Goal: Check status: Check status

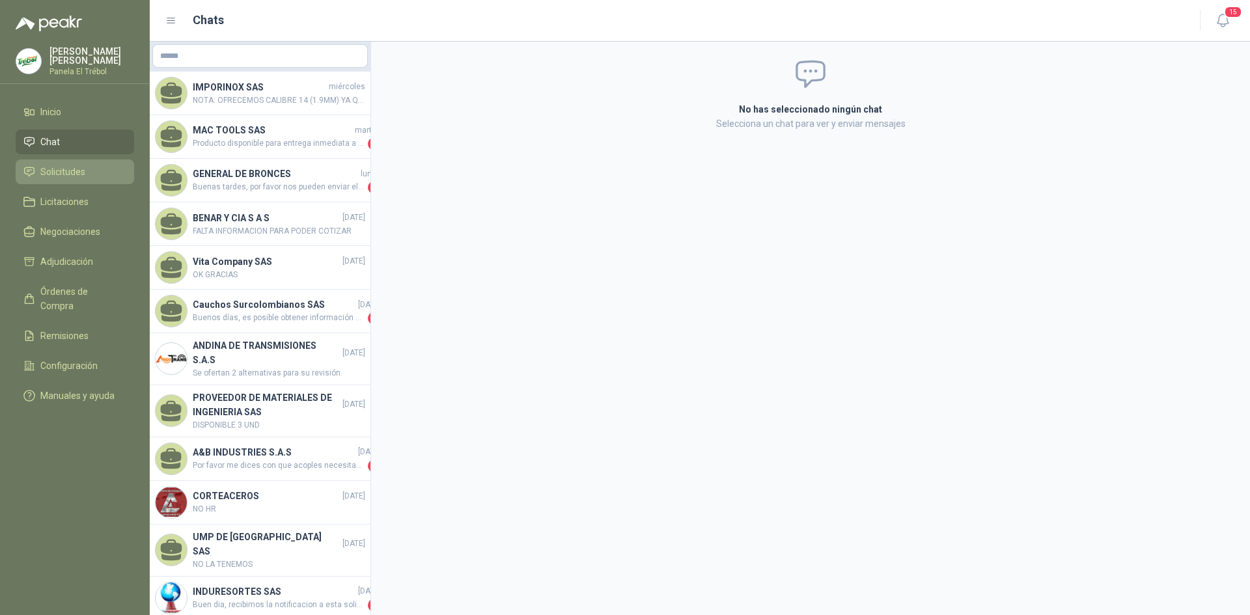
click at [69, 179] on span "Solicitudes" at bounding box center [62, 172] width 45 height 14
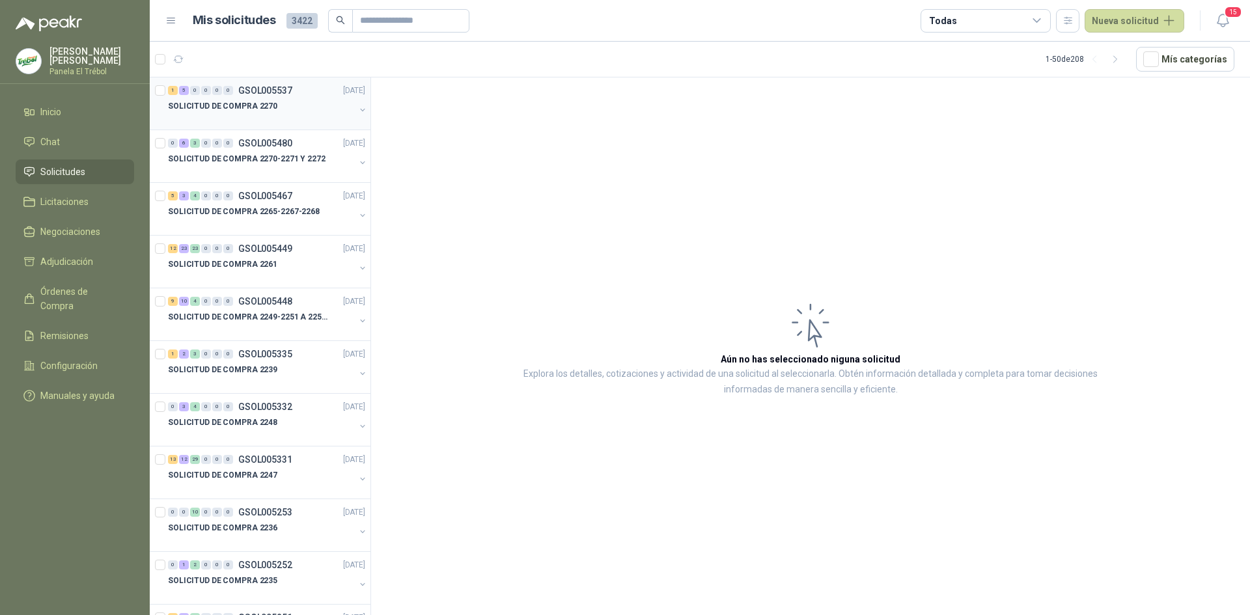
click at [357, 112] on button "button" at bounding box center [362, 110] width 10 height 10
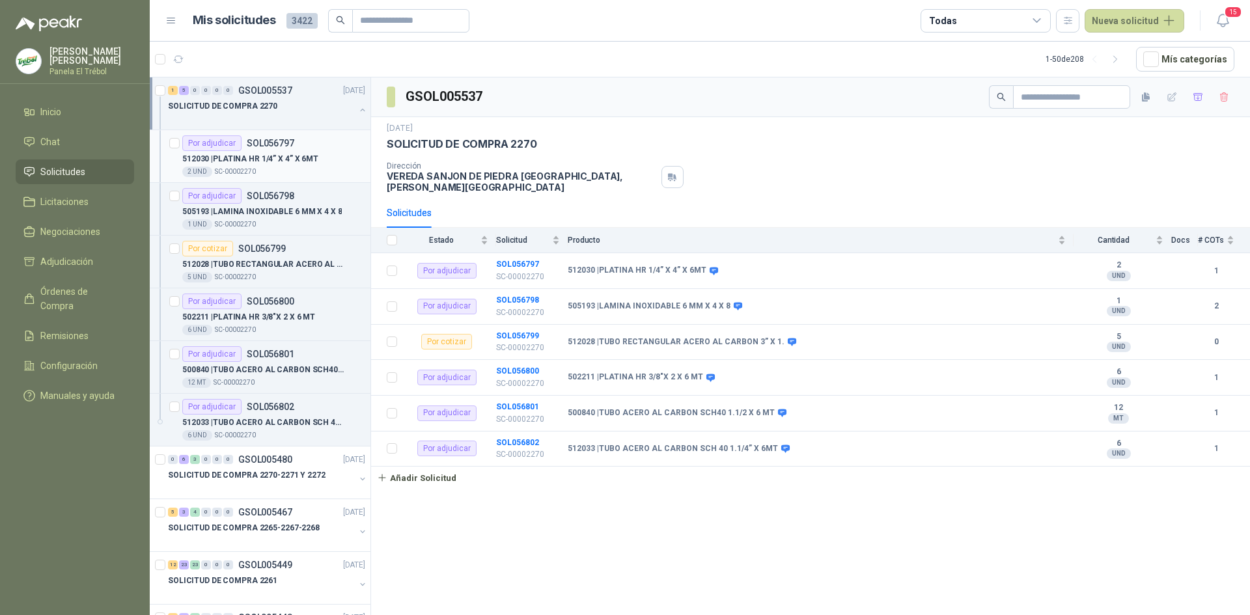
click at [277, 154] on p "512030 | PLATINA HR 1/4” X 4” X 6MT" at bounding box center [250, 159] width 136 height 12
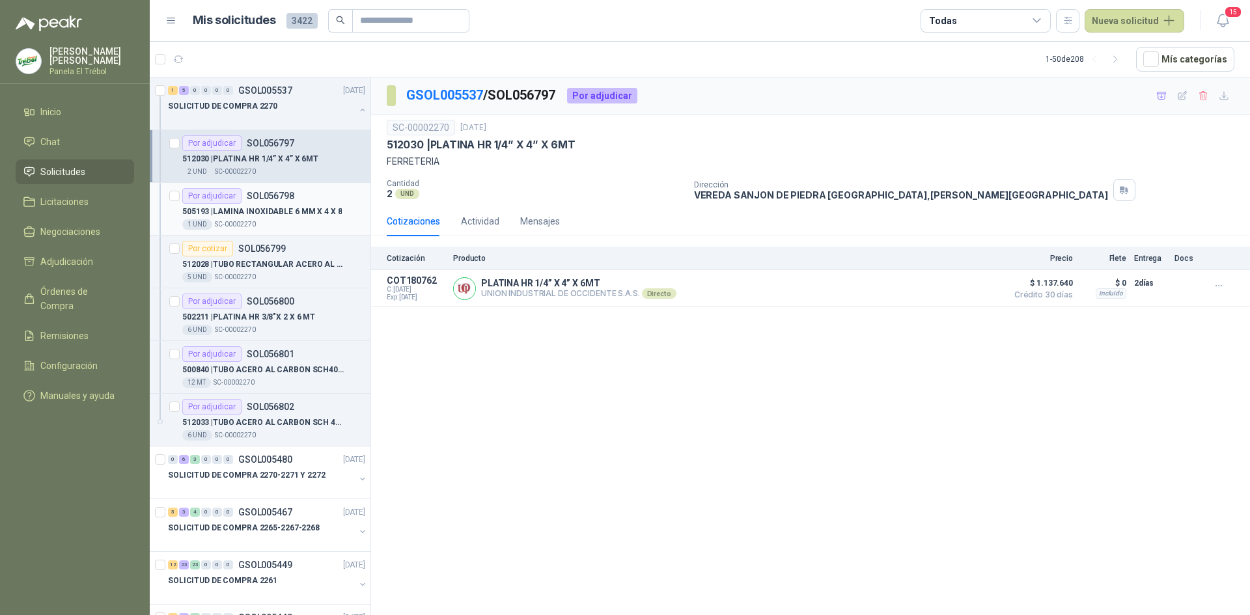
click at [278, 201] on p "SOL056798" at bounding box center [271, 195] width 48 height 9
